Goal: Information Seeking & Learning: Learn about a topic

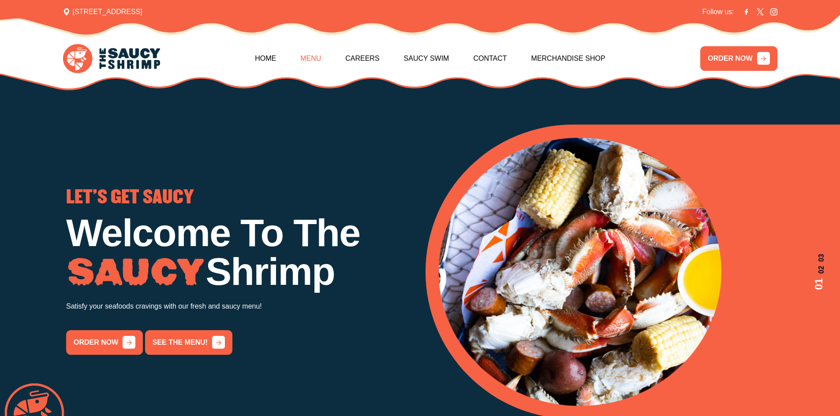
click at [312, 61] on link "Menu" at bounding box center [310, 59] width 21 height 38
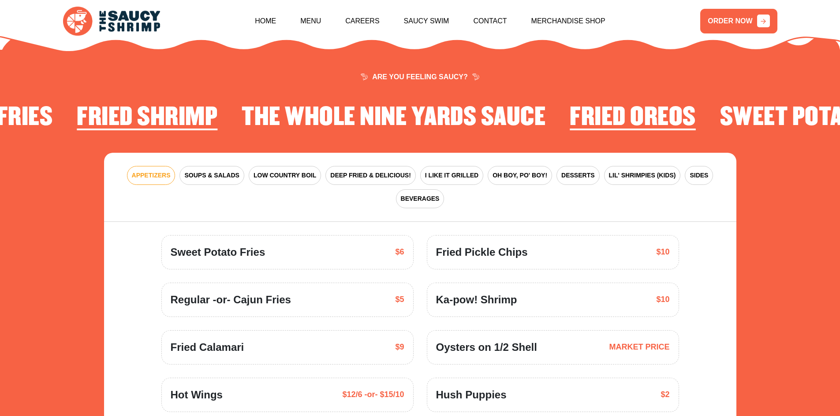
scroll to position [1294, 0]
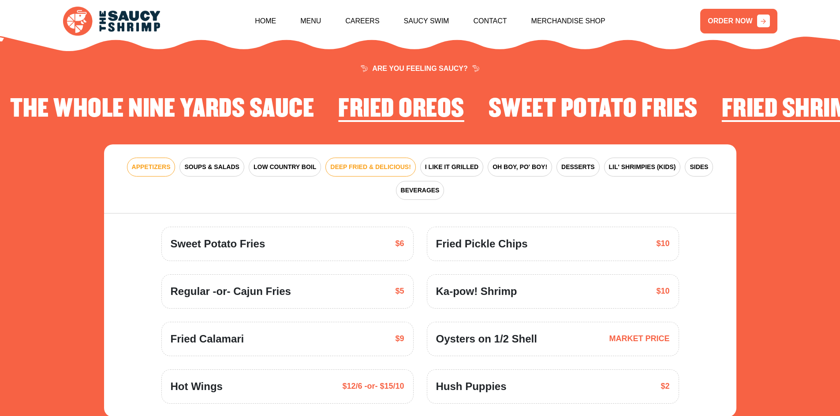
click at [367, 163] on button "DEEP FRIED & DELICIOUS!" at bounding box center [370, 167] width 90 height 19
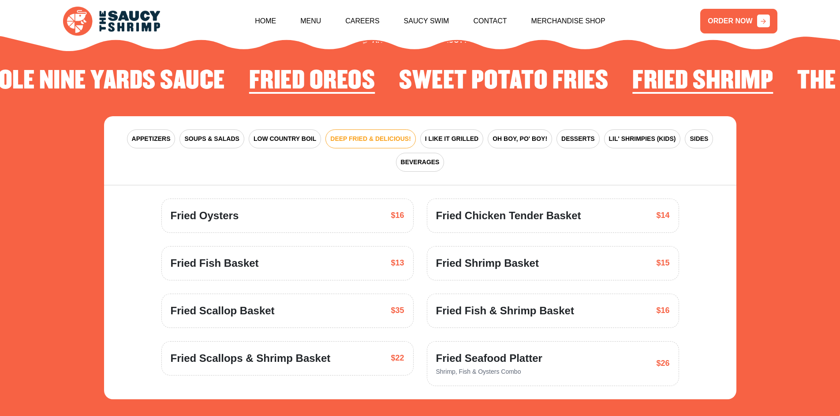
scroll to position [1339, 0]
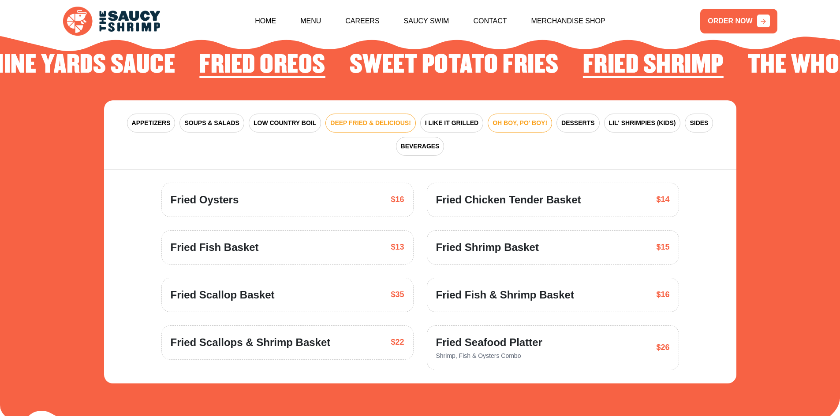
click at [516, 119] on span "OH BOY, PO' BOY!" at bounding box center [519, 123] width 55 height 9
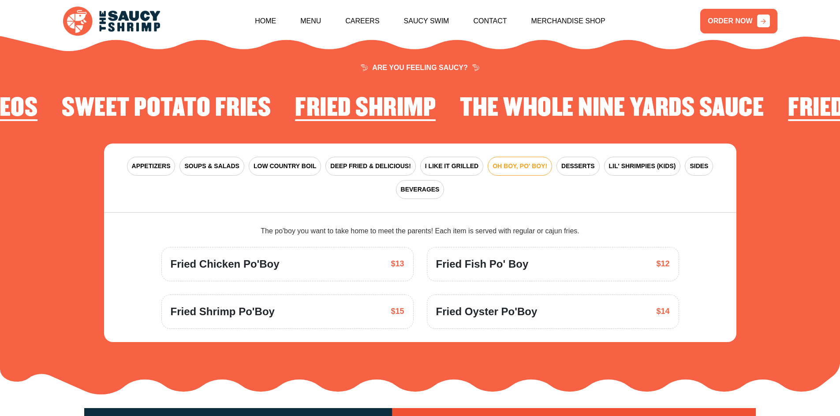
scroll to position [1294, 0]
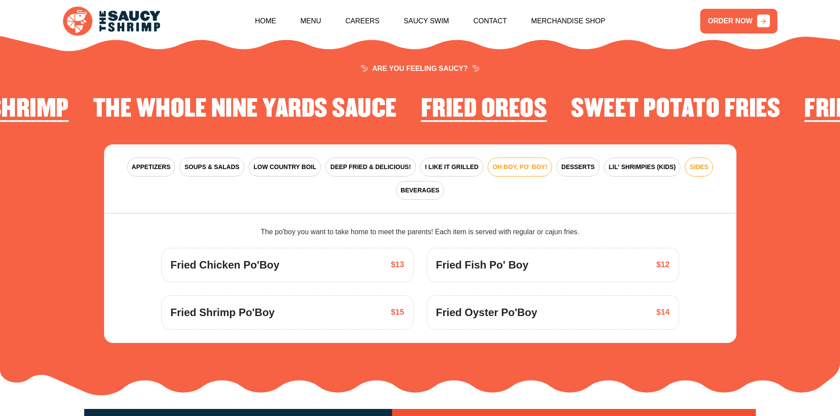
click at [698, 163] on span "SIDES" at bounding box center [698, 167] width 19 height 9
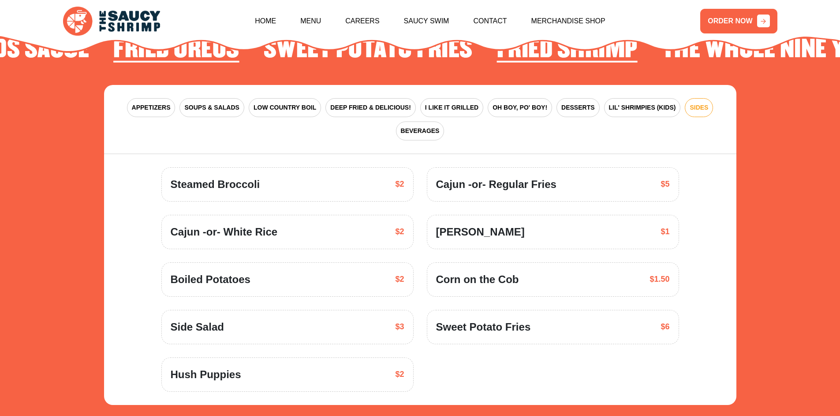
scroll to position [1339, 0]
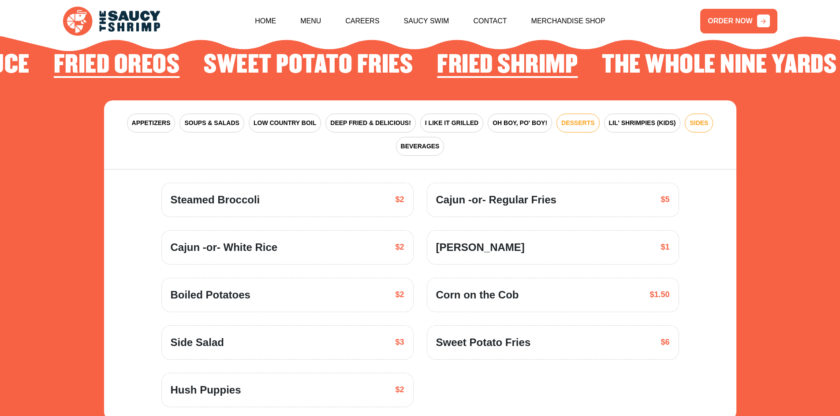
click at [571, 119] on span "DESSERTS" at bounding box center [577, 123] width 33 height 9
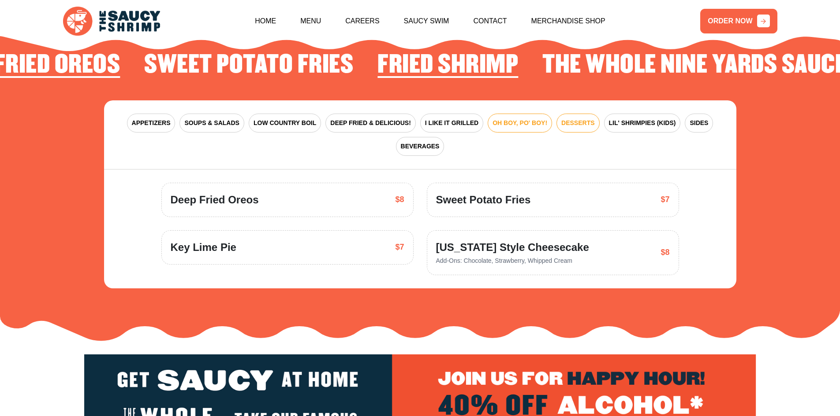
click at [527, 119] on span "OH BOY, PO' BOY!" at bounding box center [519, 123] width 55 height 9
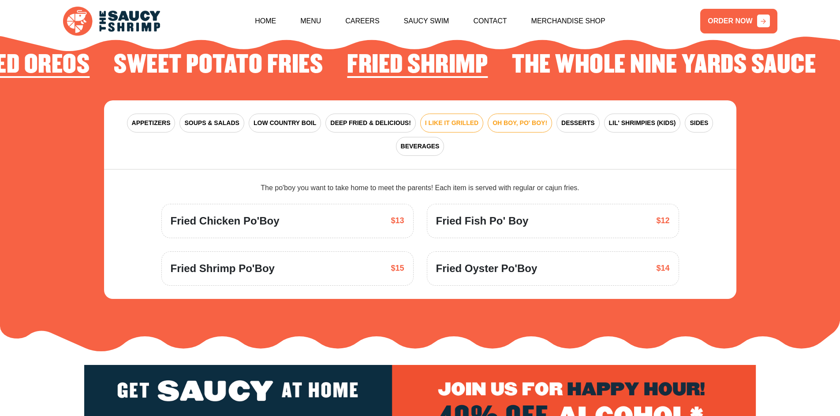
click at [448, 119] on span "I LIKE IT GRILLED" at bounding box center [451, 123] width 53 height 9
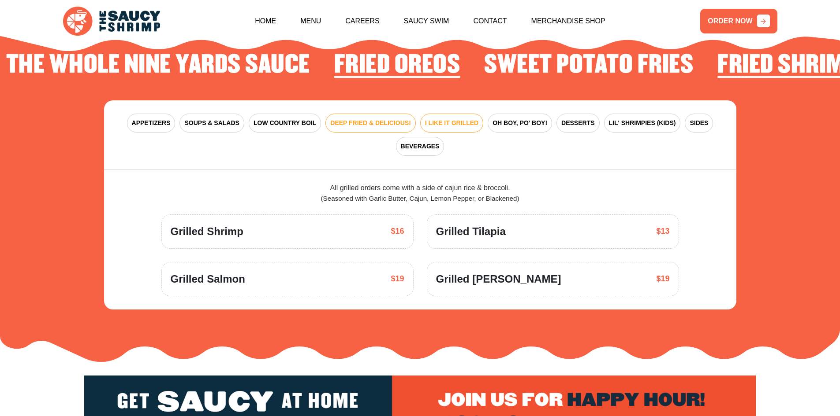
click at [364, 119] on span "DEEP FRIED & DELICIOUS!" at bounding box center [370, 123] width 81 height 9
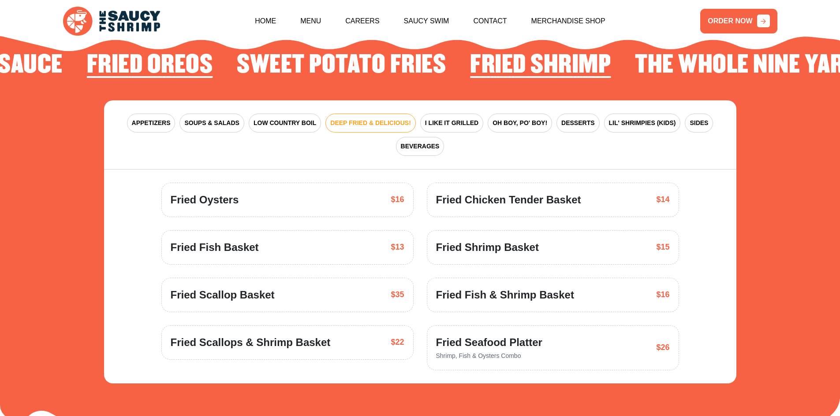
click at [491, 240] on span "Fried Shrimp Basket" at bounding box center [487, 248] width 103 height 16
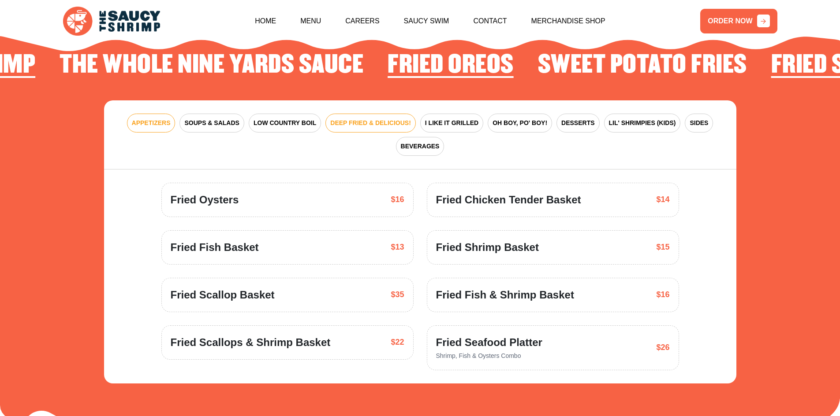
click at [147, 119] on span "APPETIZERS" at bounding box center [151, 123] width 39 height 9
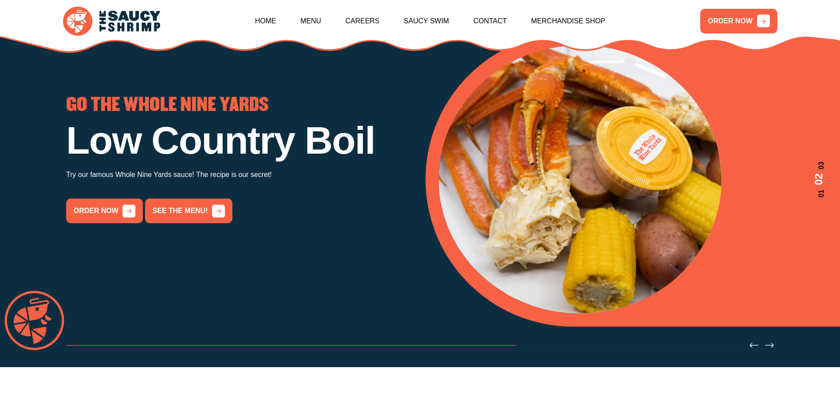
scroll to position [36, 0]
